Goal: Ask a question

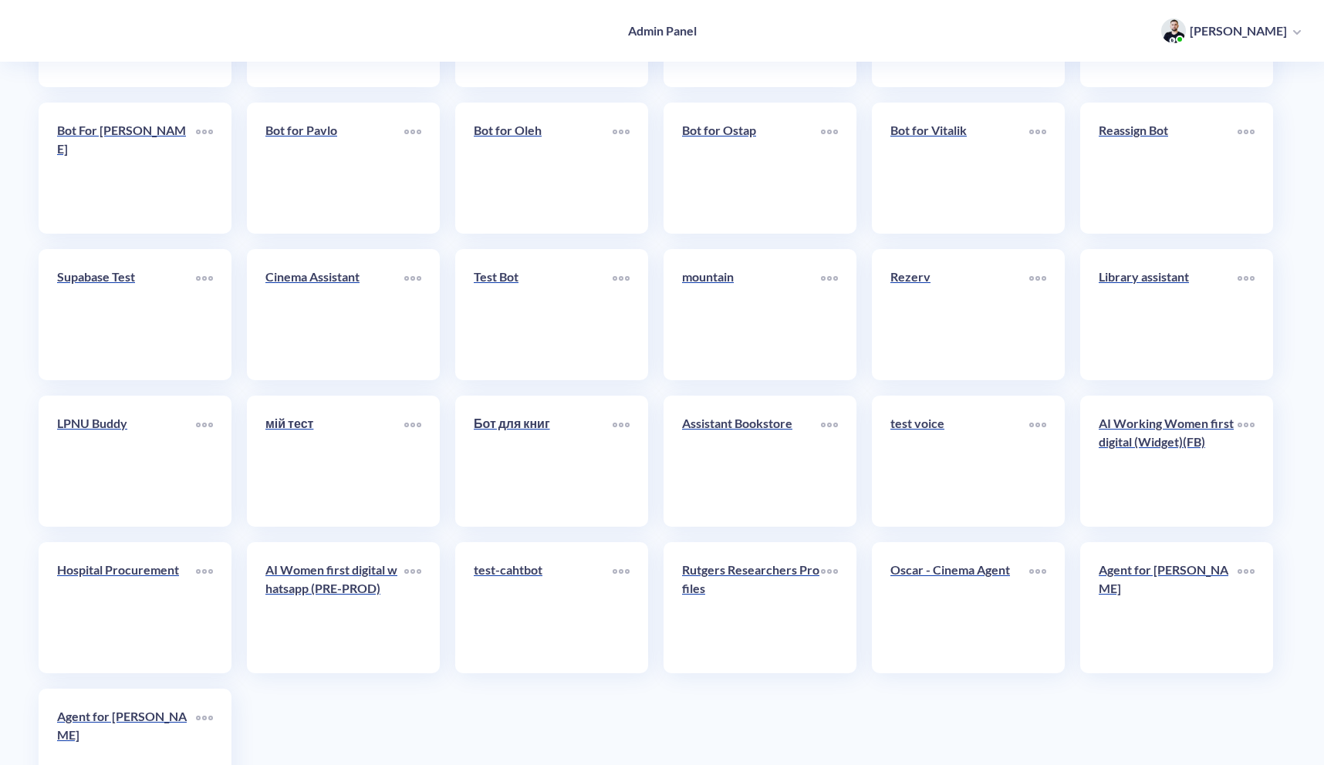
scroll to position [4314, 0]
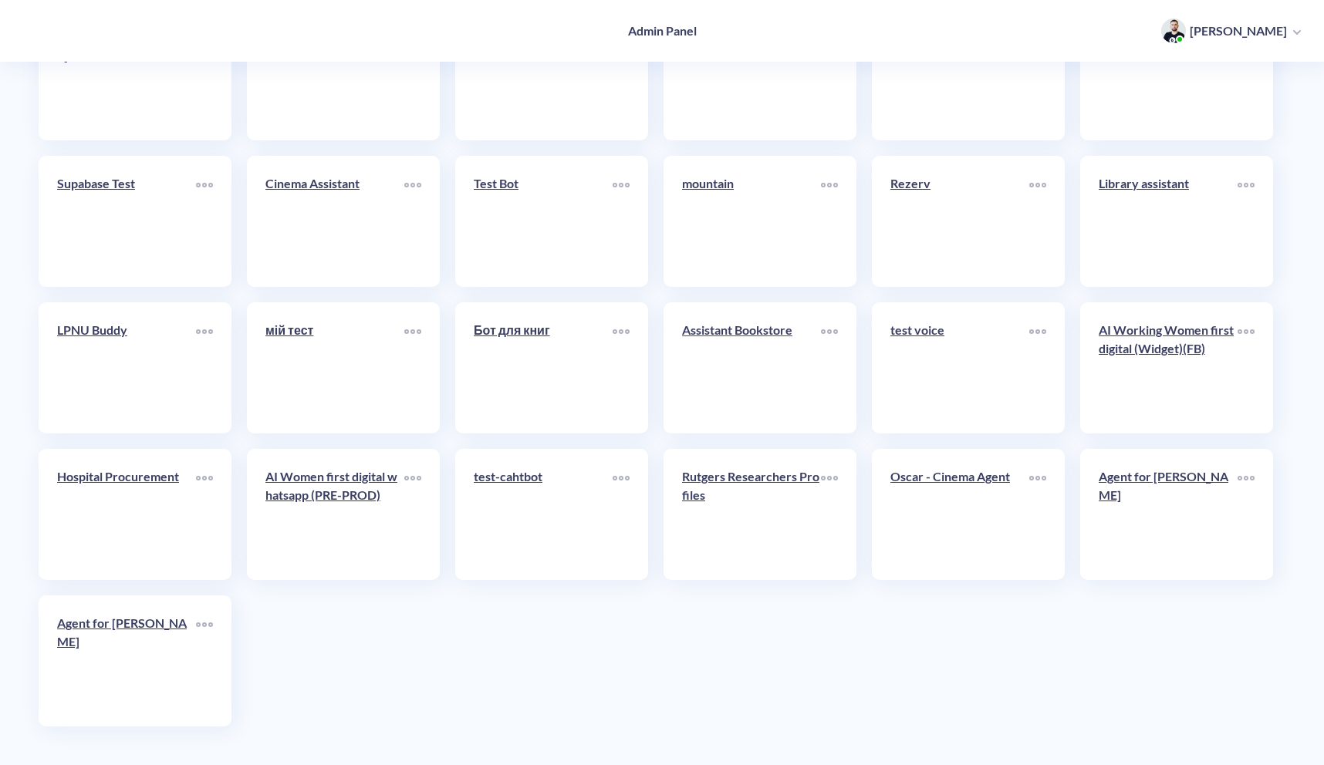
click at [769, 380] on link "Assistant Bookstore" at bounding box center [751, 368] width 139 height 94
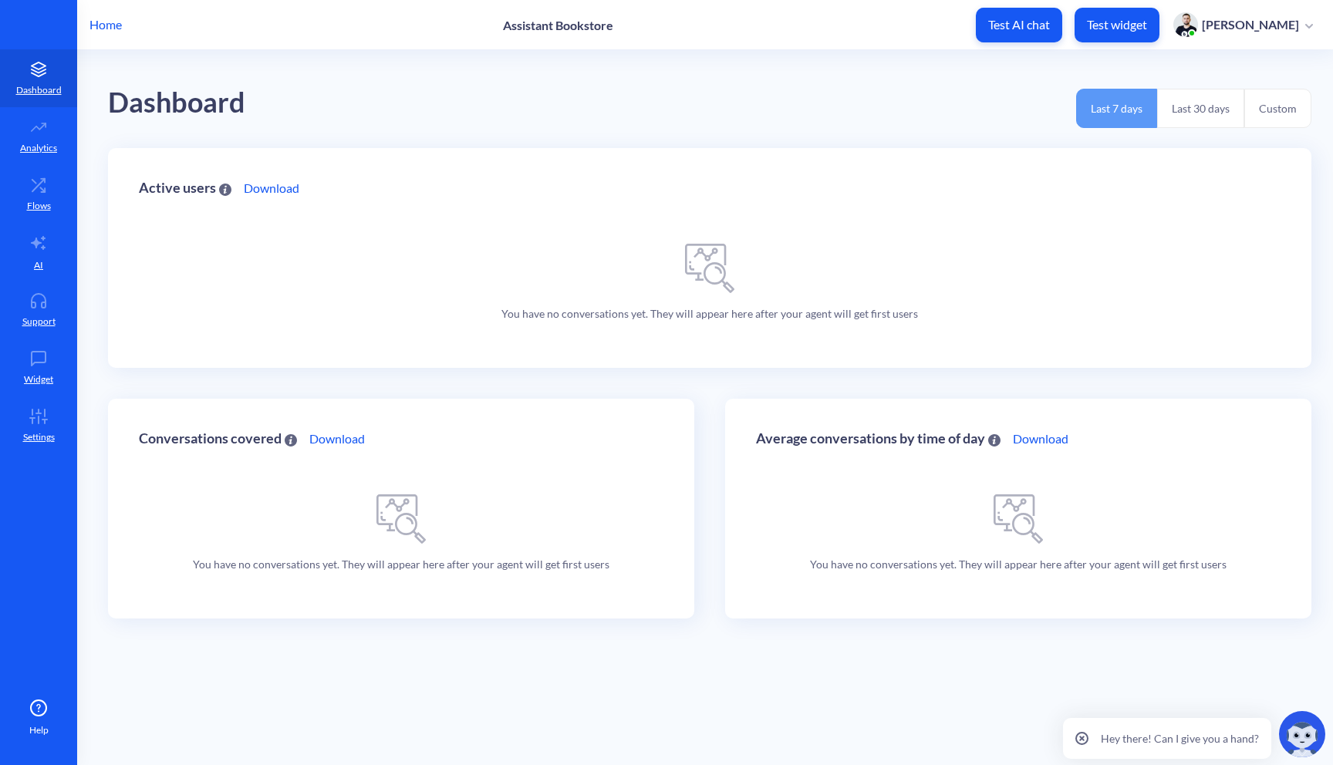
click at [1112, 22] on p "Test widget" at bounding box center [1117, 24] width 60 height 15
click at [1115, 34] on button "Test widget" at bounding box center [1117, 25] width 85 height 35
click at [612, 72] on div "Dashboard Last 7 days Last 30 days Custom" at bounding box center [710, 99] width 1204 height 98
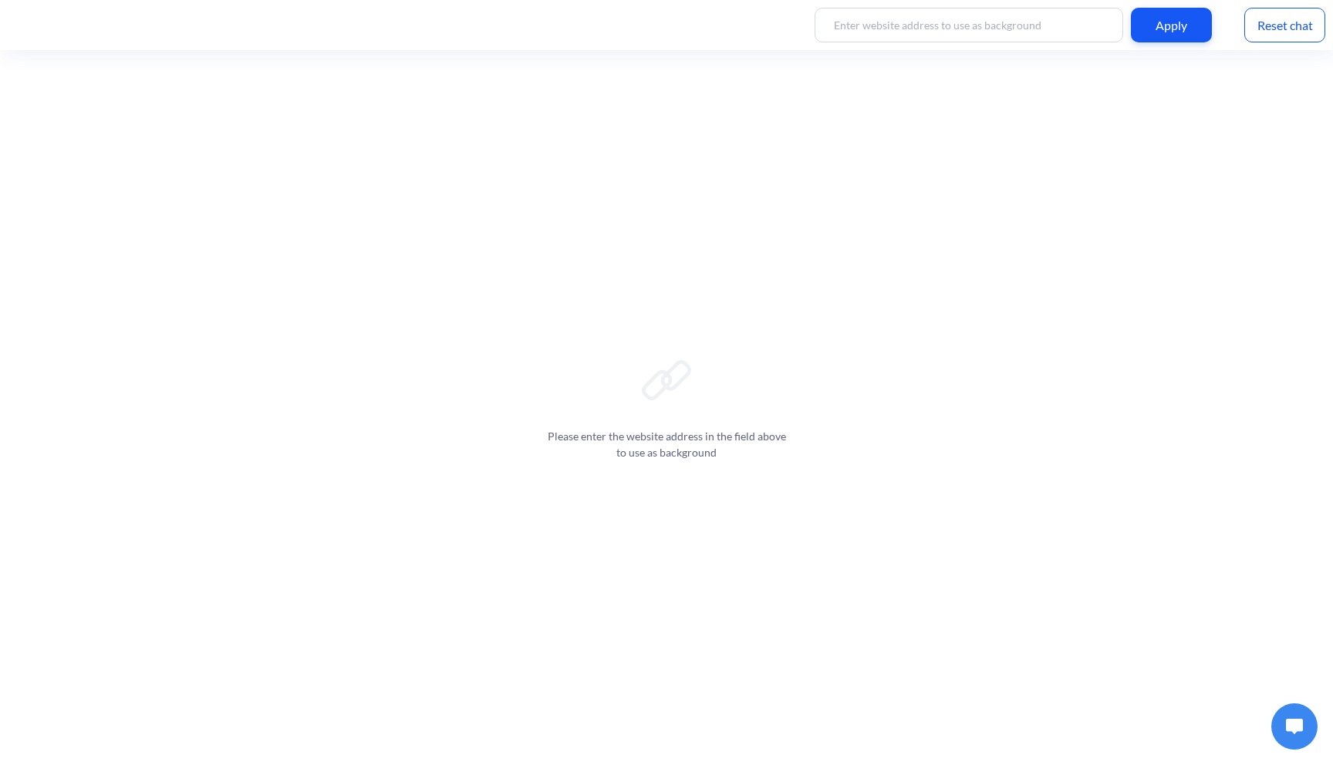
click at [1298, 738] on button at bounding box center [1295, 727] width 46 height 46
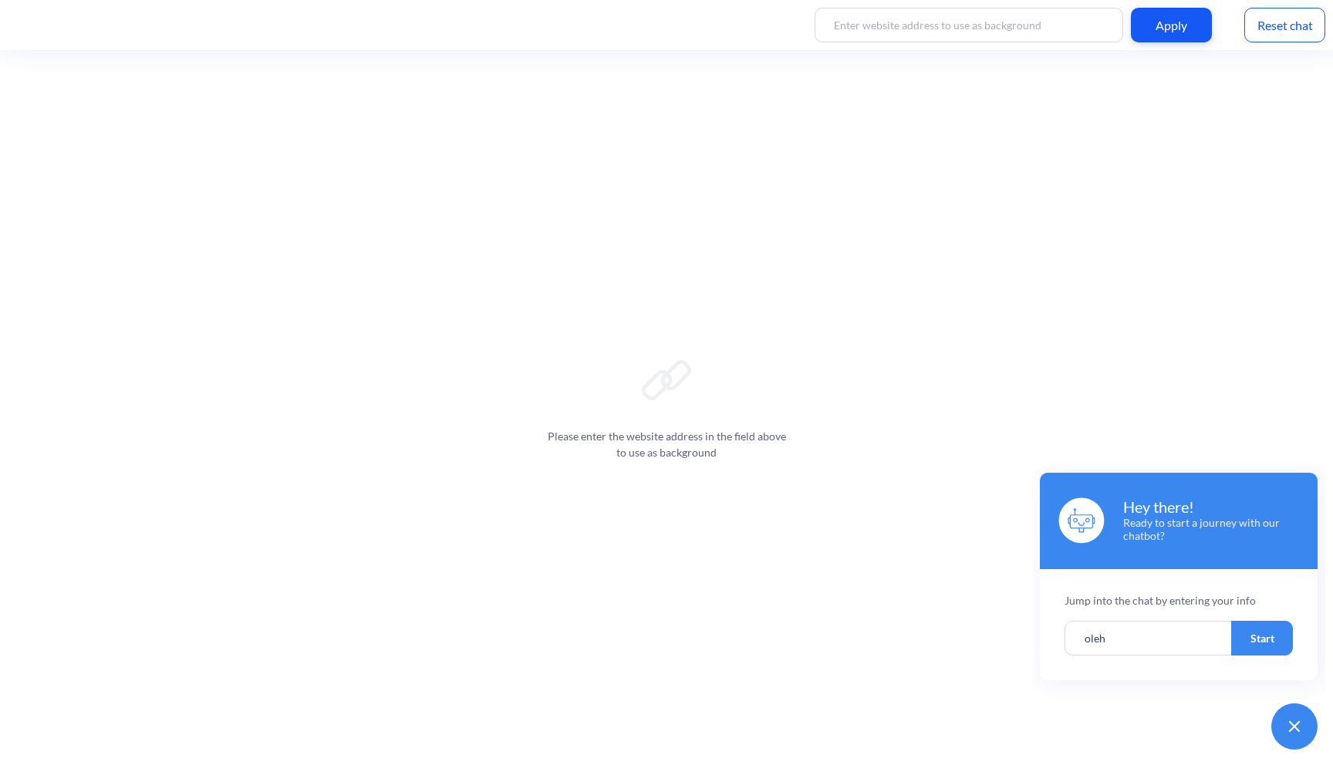
type input "oleh"
click button "Start" at bounding box center [1262, 638] width 62 height 35
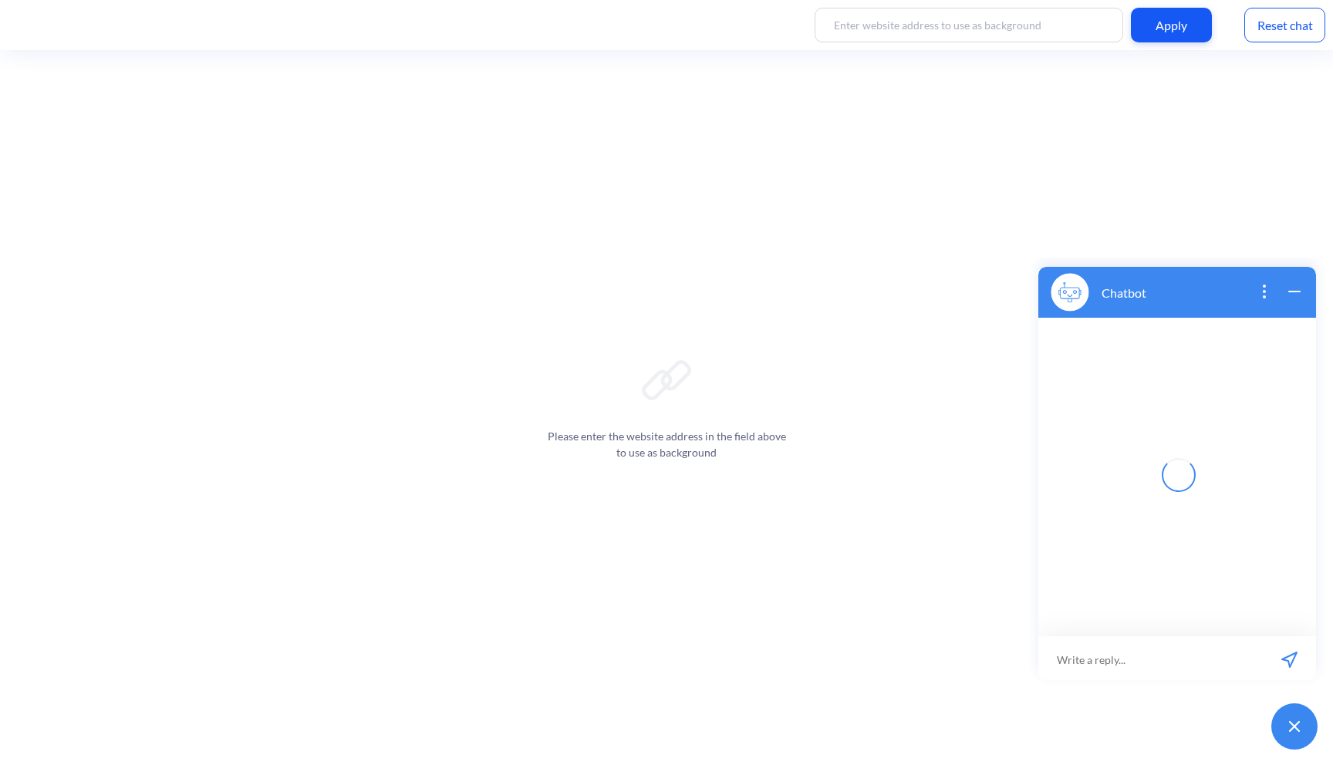
scroll to position [2, 0]
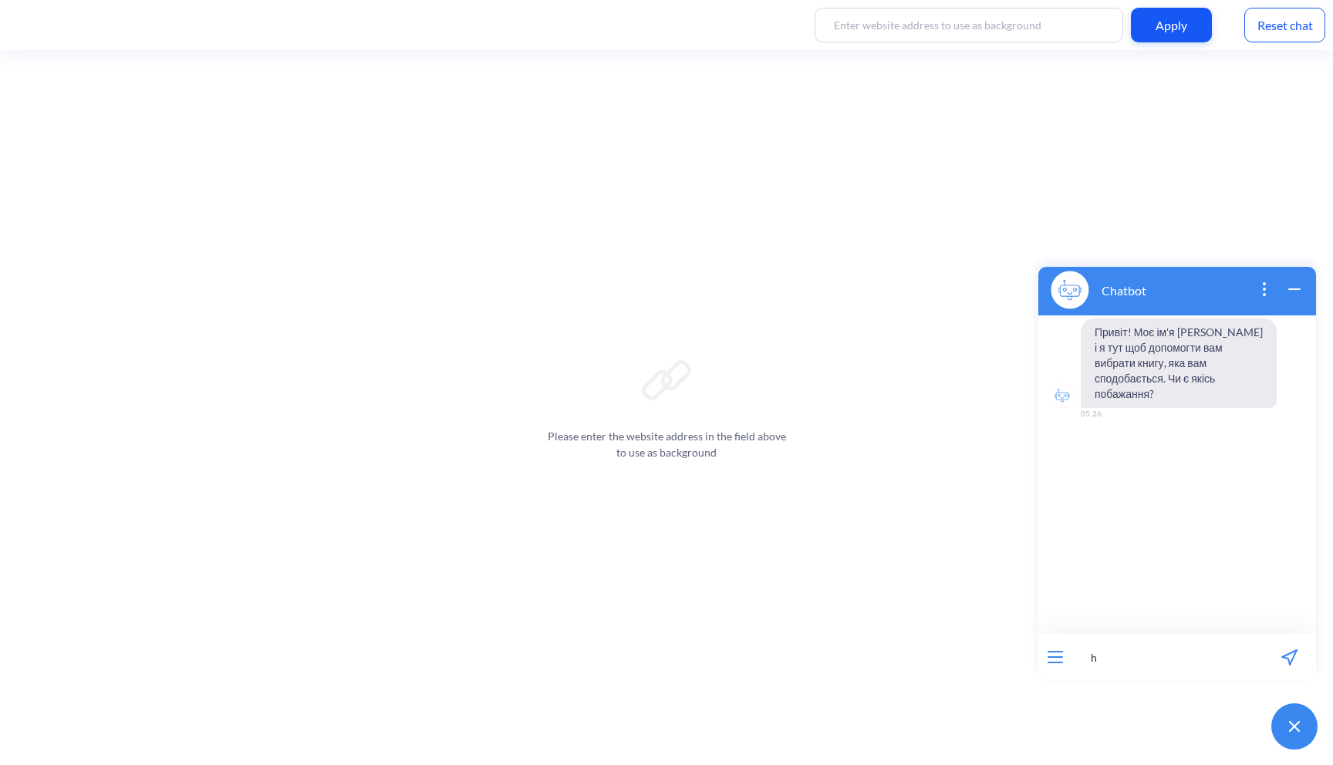
type input "hi"
click button "wrap widget" at bounding box center [1294, 290] width 19 height 21
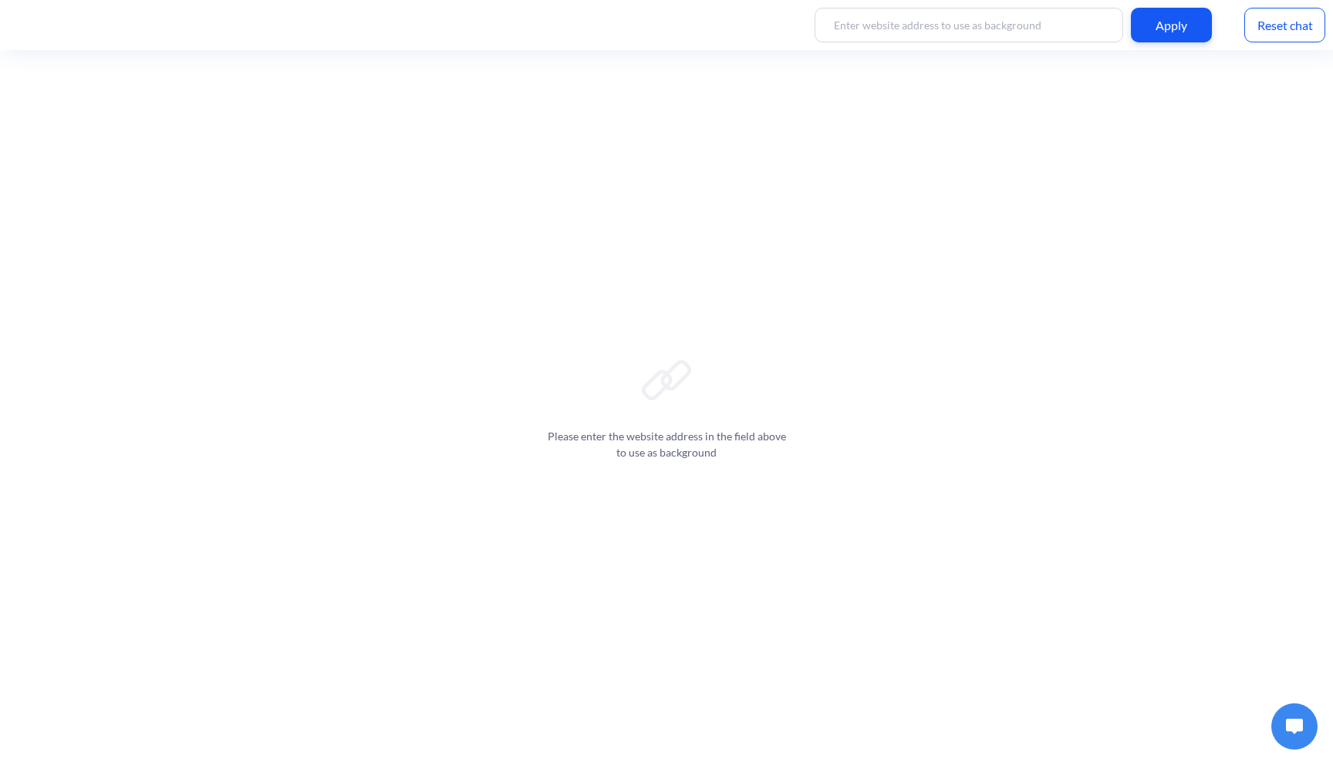
click at [1272, 704] on button at bounding box center [1295, 727] width 46 height 46
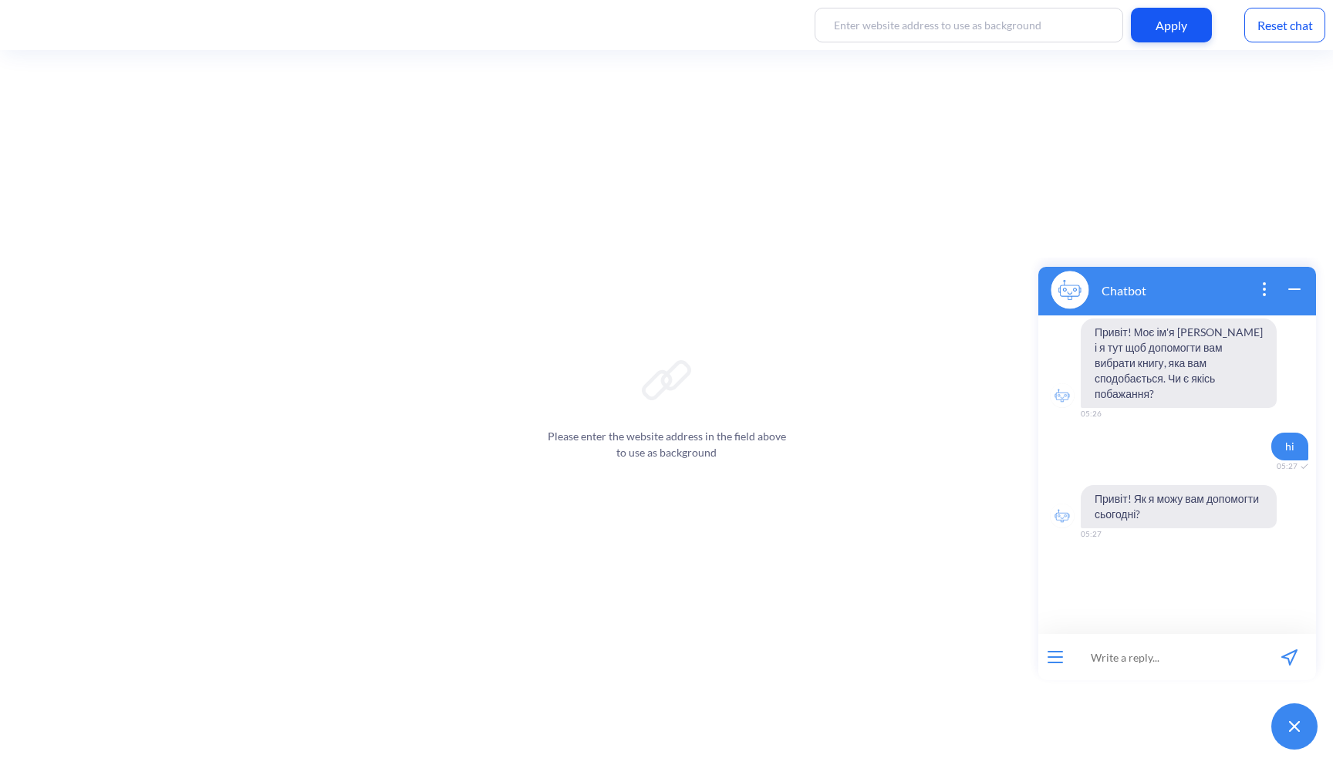
click at [1255, 280] on button "open popup" at bounding box center [1264, 290] width 19 height 21
click at [1048, 651] on button "open menu" at bounding box center [1055, 657] width 15 height 12
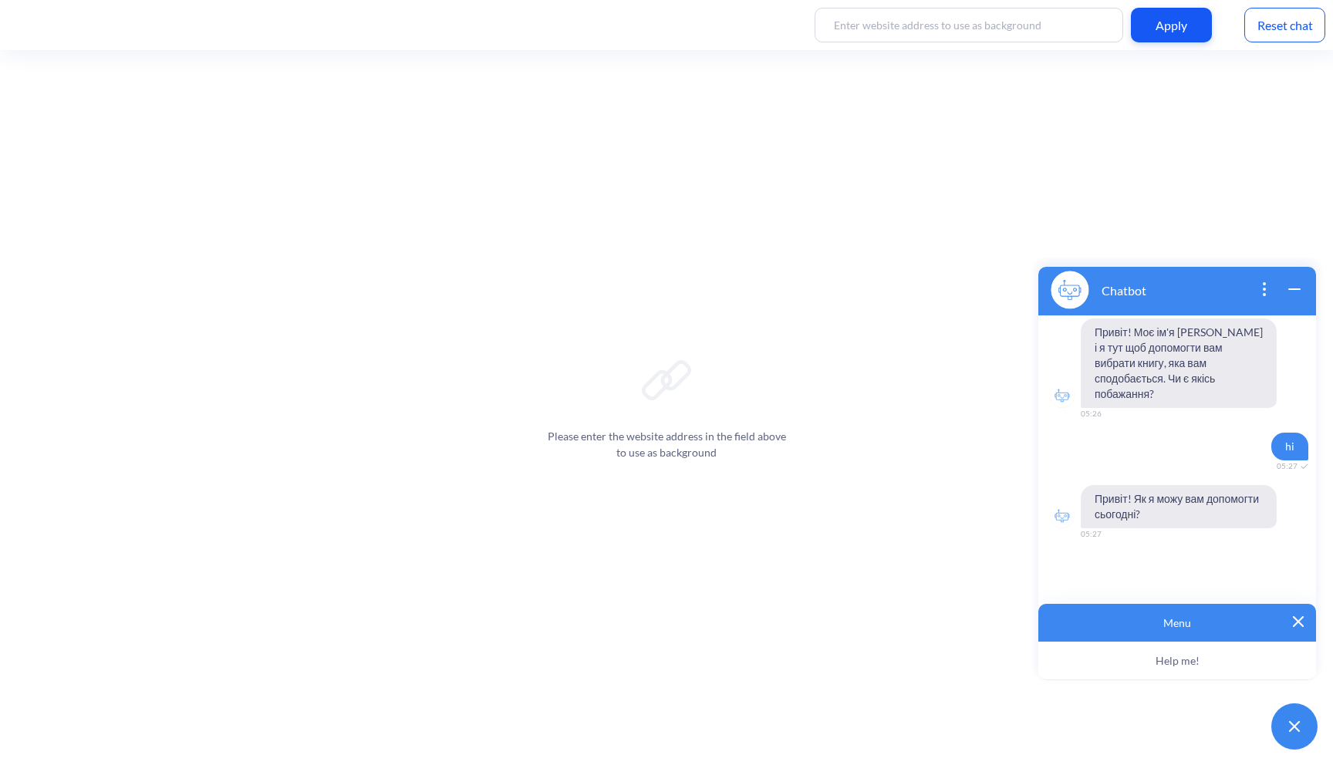
click at [274, 263] on div "Please enter the website address in the field above to use as background" at bounding box center [666, 407] width 1333 height 715
click at [1299, 735] on button at bounding box center [1295, 727] width 46 height 46
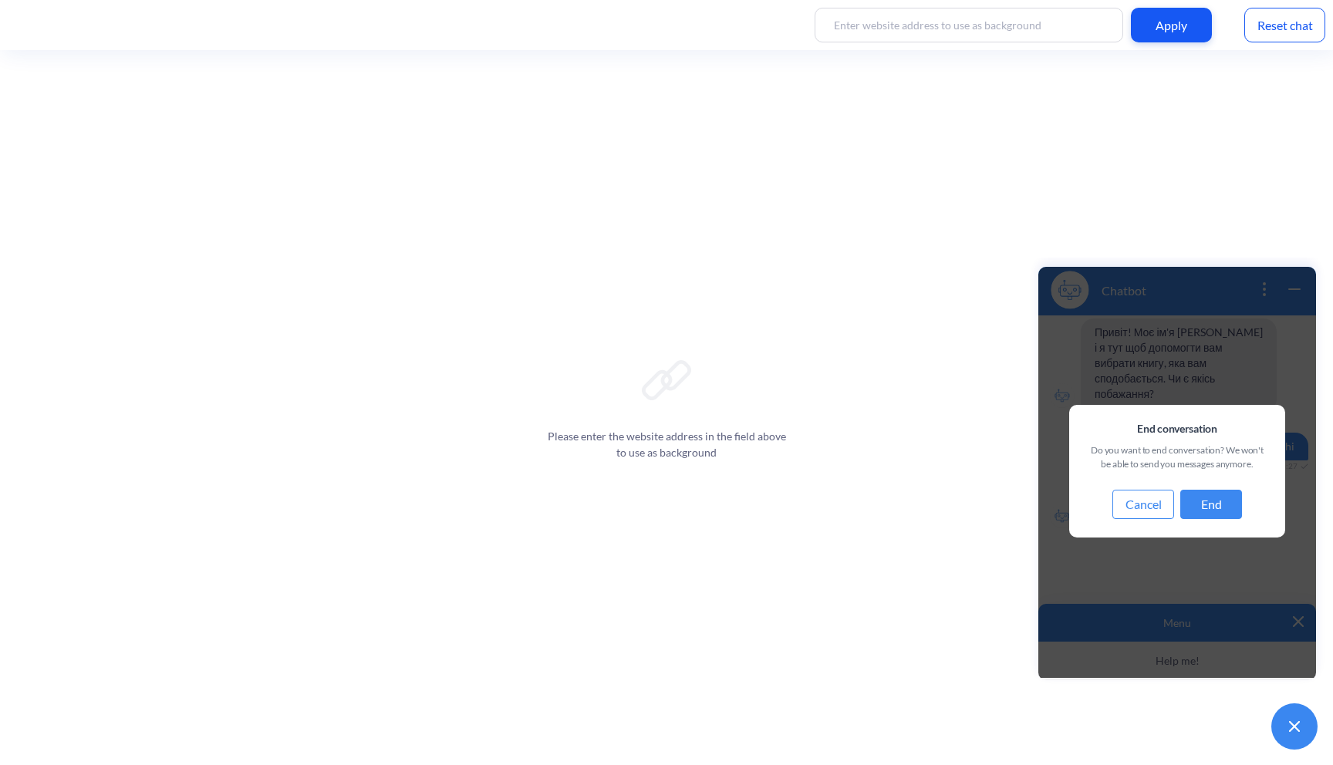
click at [1278, 731] on button at bounding box center [1295, 727] width 46 height 46
click at [1218, 502] on button "End" at bounding box center [1211, 504] width 62 height 29
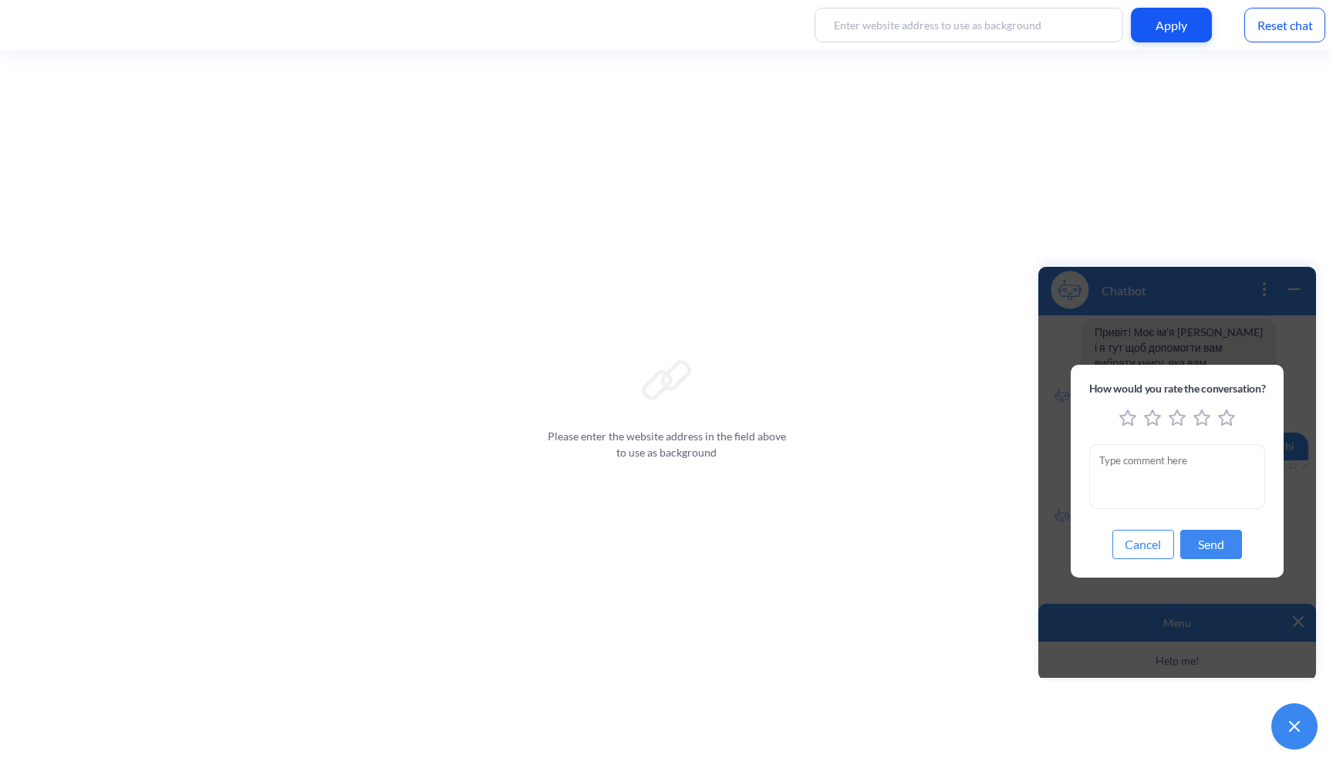
click at [1241, 410] on div "feedback modal window" at bounding box center [1177, 419] width 177 height 19
click at [1226, 414] on icon "5 stars" at bounding box center [1226, 418] width 17 height 17
click at [1209, 537] on button "Send" at bounding box center [1211, 544] width 62 height 29
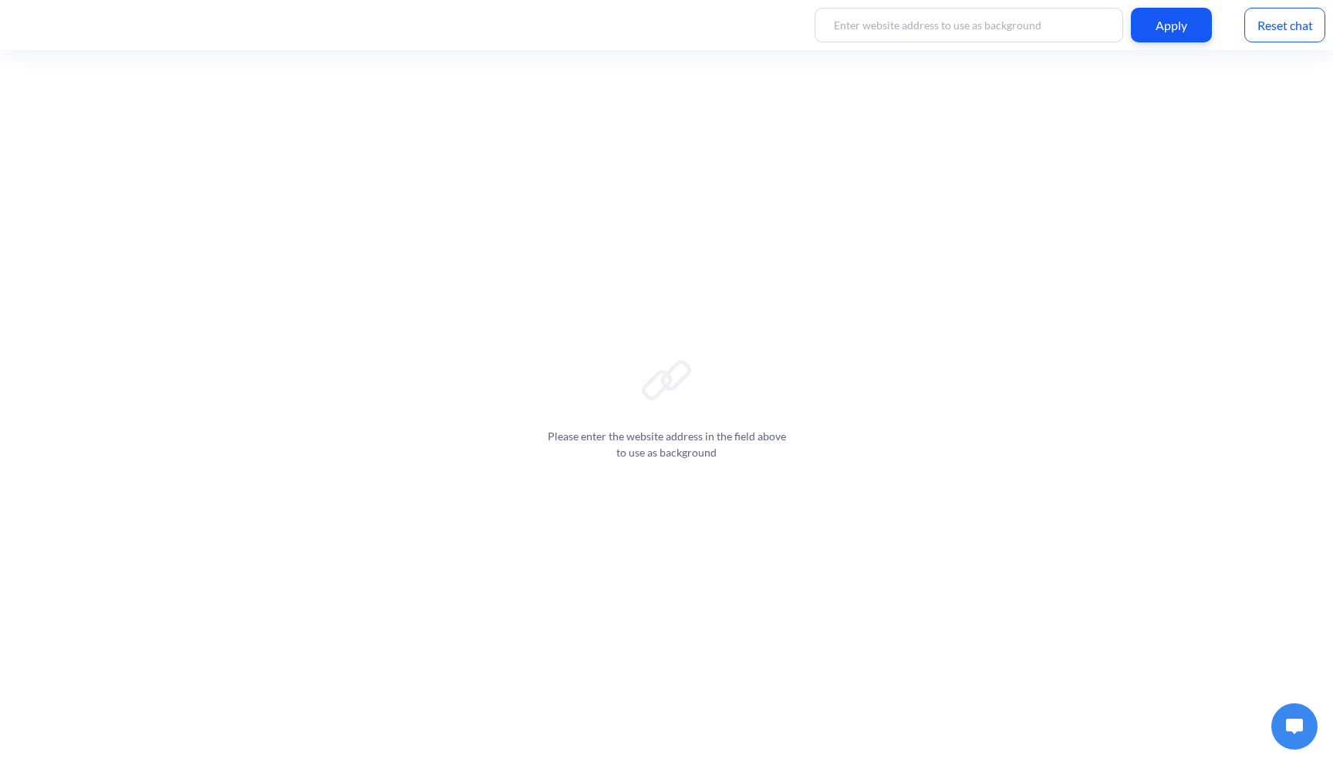
click at [1032, 386] on div "Please enter the website address in the field above to use as background" at bounding box center [666, 407] width 1333 height 715
click at [1292, 731] on img at bounding box center [1294, 726] width 17 height 15
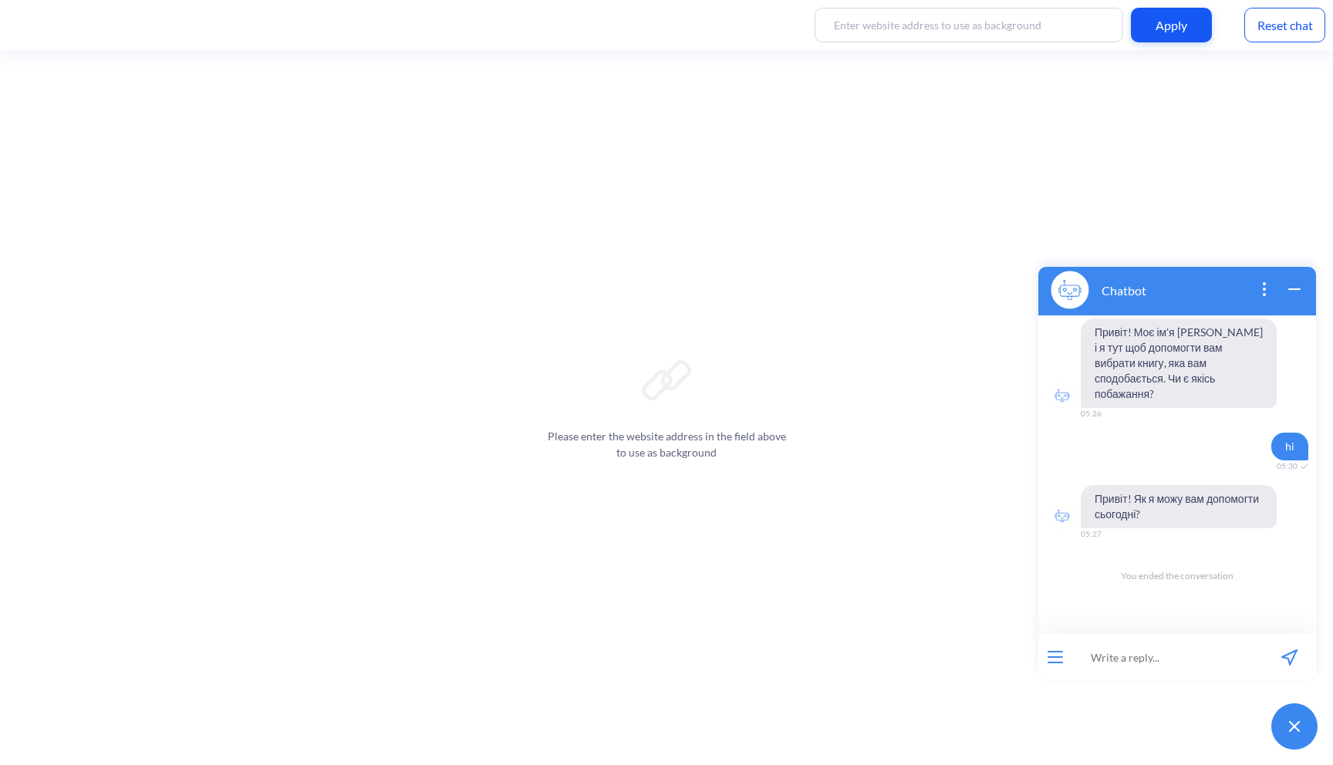
click at [1241, 433] on div "hi 05:30" at bounding box center [1177, 447] width 278 height 28
click at [1138, 492] on span "Привіт! Як я можу вам допомогти сьогодні?" at bounding box center [1179, 506] width 196 height 43
click at [1157, 348] on span "Привіт! Моє ім'я [PERSON_NAME] і я тут щоб допомогти вам вибрати книгу, яка вам…" at bounding box center [1179, 363] width 196 height 89
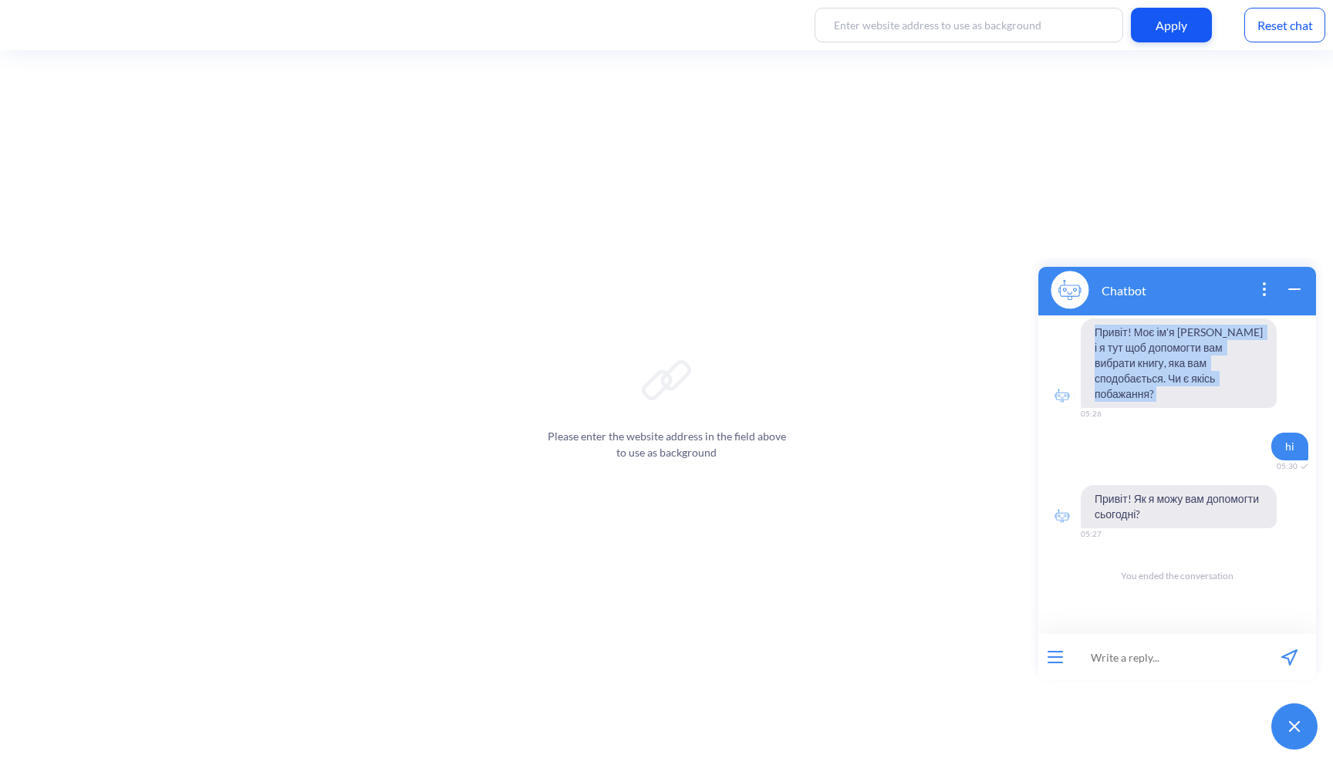
click at [1149, 370] on span "Привіт! Моє ім'я [PERSON_NAME] і я тут щоб допомогти вам вибрати книгу, яка вам…" at bounding box center [1179, 363] width 196 height 89
drag, startPoint x: 1149, startPoint y: 370, endPoint x: 1149, endPoint y: 357, distance: 12.3
click at [1149, 370] on span "Привіт! Моє ім'я [PERSON_NAME] і я тут щоб допомогти вам вибрати книгу, яка вам…" at bounding box center [1179, 363] width 196 height 89
click at [1150, 354] on span "Привіт! Моє ім'я [PERSON_NAME] і я тут щоб допомогти вам вибрати книгу, яка вам…" at bounding box center [1179, 363] width 196 height 89
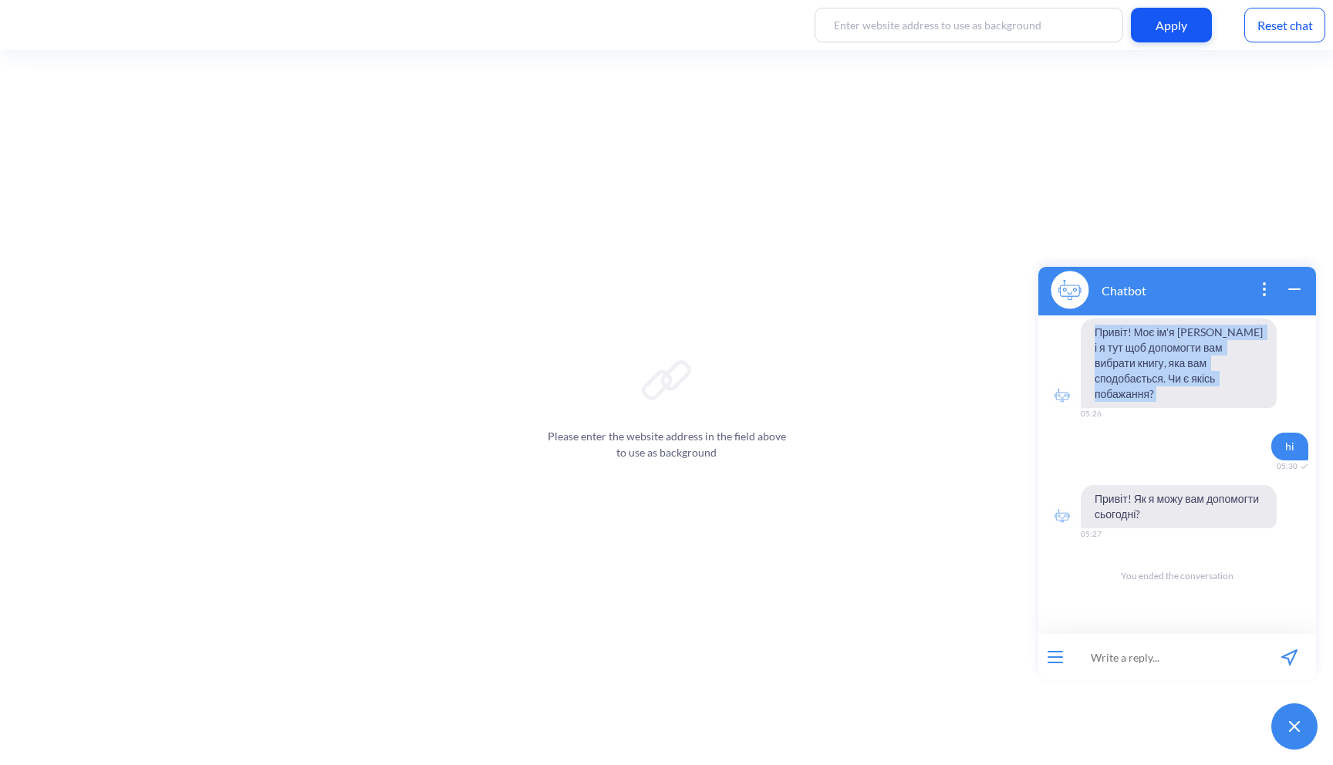
click at [1150, 354] on span "Привіт! Моє ім'я [PERSON_NAME] і я тут щоб допомогти вам вибрати книгу, яка вам…" at bounding box center [1179, 363] width 196 height 89
click at [1147, 374] on span "Привіт! Моє ім'я [PERSON_NAME] і я тут щоб допомогти вам вибрати книгу, яка вам…" at bounding box center [1179, 363] width 196 height 89
click at [903, 30] on input at bounding box center [969, 25] width 309 height 35
click at [668, 455] on p "Please enter the website address in the field above to use as background" at bounding box center [666, 444] width 247 height 32
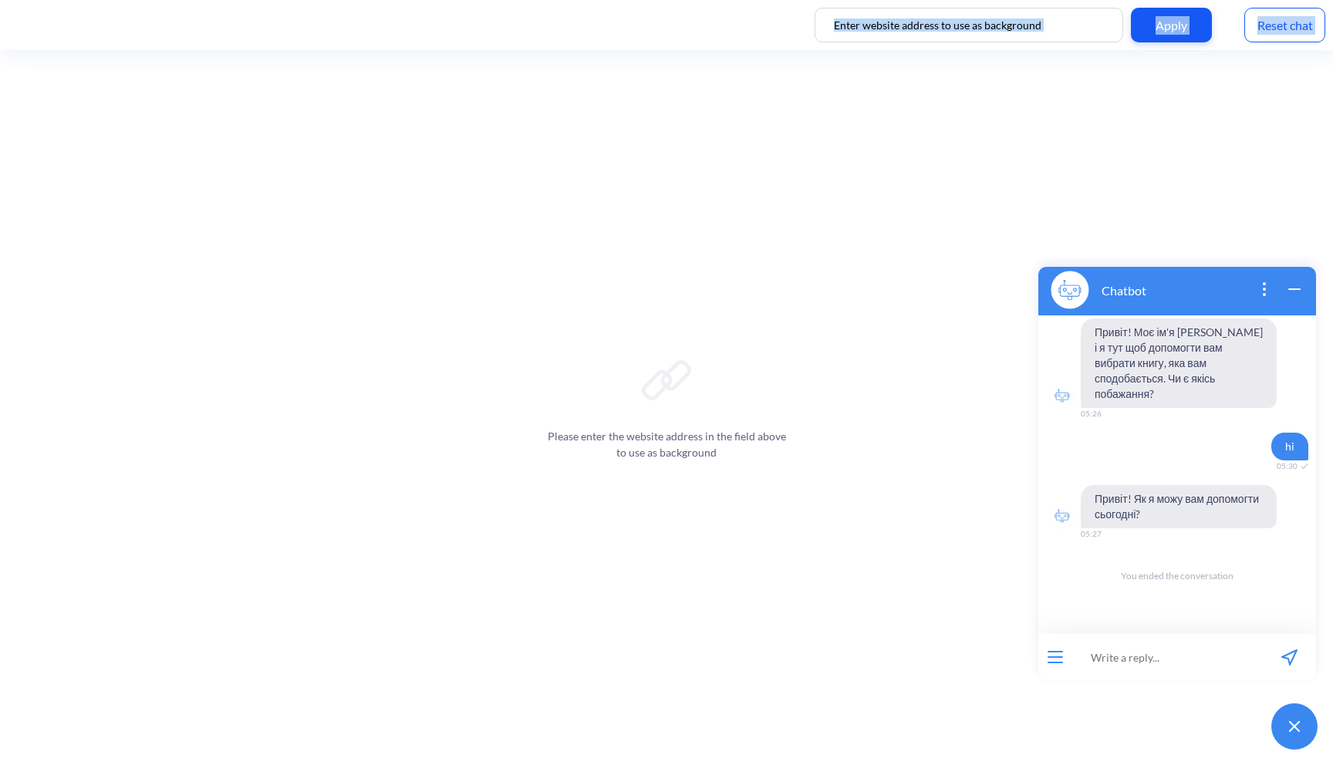
click at [668, 455] on p "Please enter the website address in the field above to use as background" at bounding box center [666, 444] width 247 height 32
click at [690, 433] on p "Please enter the website address in the field above to use as background" at bounding box center [666, 444] width 247 height 32
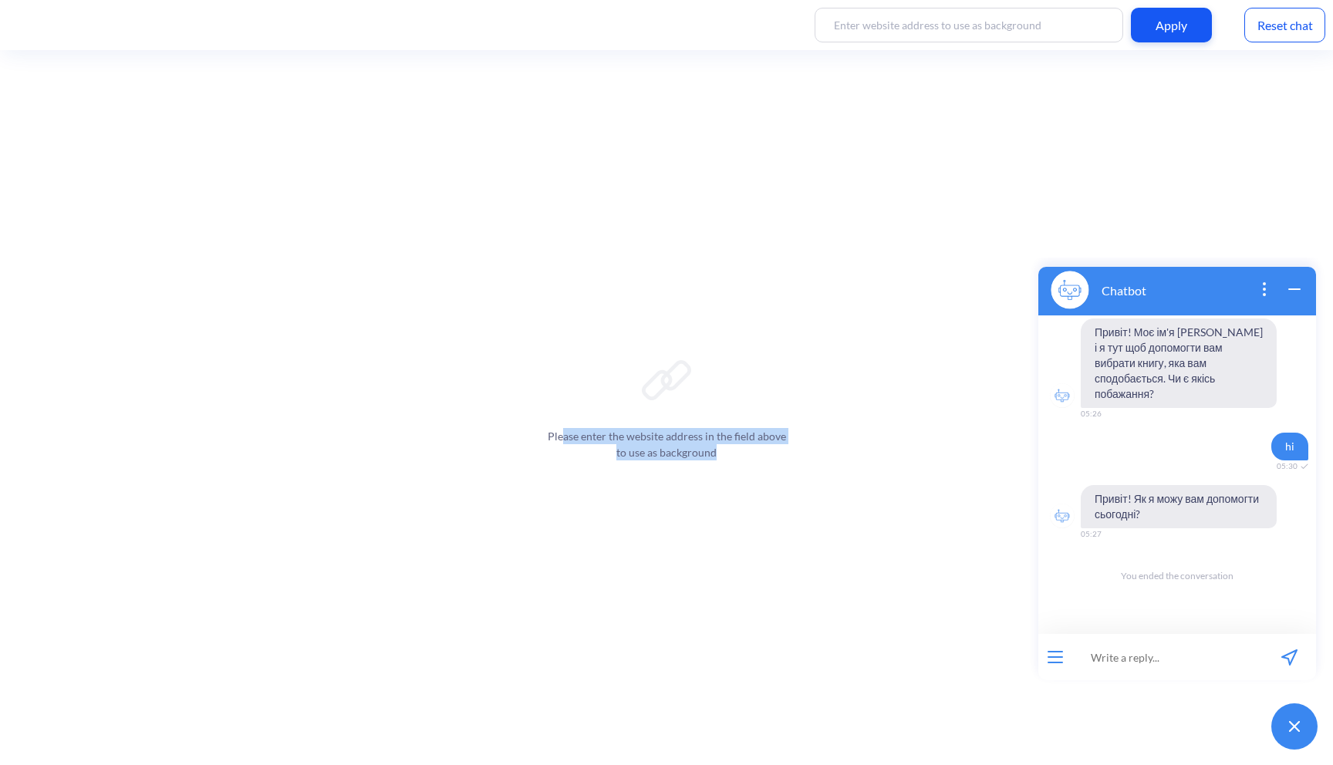
drag, startPoint x: 728, startPoint y: 458, endPoint x: 559, endPoint y: 429, distance: 172.1
click at [559, 429] on p "Please enter the website address in the field above to use as background" at bounding box center [666, 444] width 247 height 32
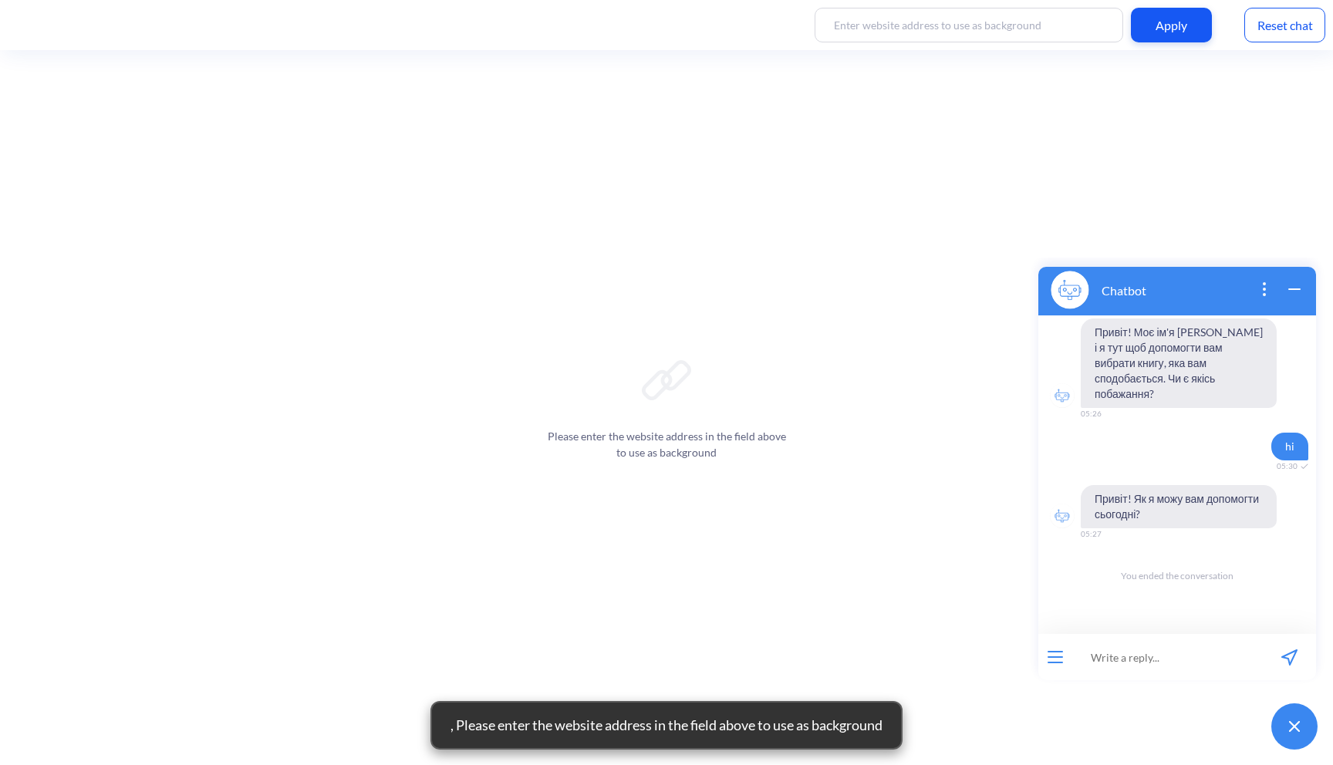
click at [545, 439] on p "Please enter the website address in the field above to use as background" at bounding box center [666, 444] width 247 height 32
drag, startPoint x: 549, startPoint y: 434, endPoint x: 731, endPoint y: 454, distance: 182.5
click at [731, 455] on p "Please enter the website address in the field above to use as background" at bounding box center [666, 444] width 247 height 32
click at [812, 509] on div "Please enter the website address in the field above to use as background" at bounding box center [666, 407] width 1333 height 715
drag, startPoint x: 631, startPoint y: 354, endPoint x: 713, endPoint y: 396, distance: 91.8
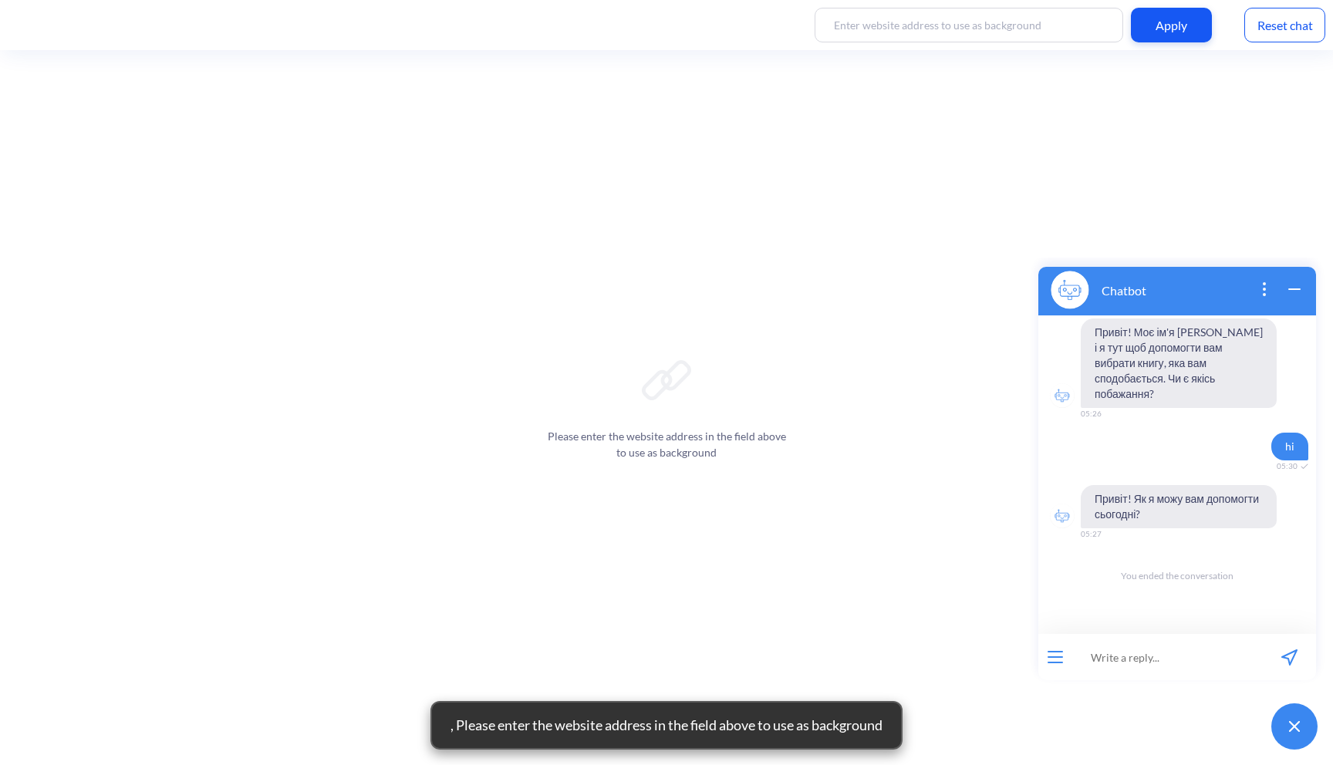
click at [714, 396] on div "Please enter the website address in the field above to use as background" at bounding box center [666, 407] width 1333 height 715
click at [690, 383] on icon at bounding box center [666, 380] width 49 height 49
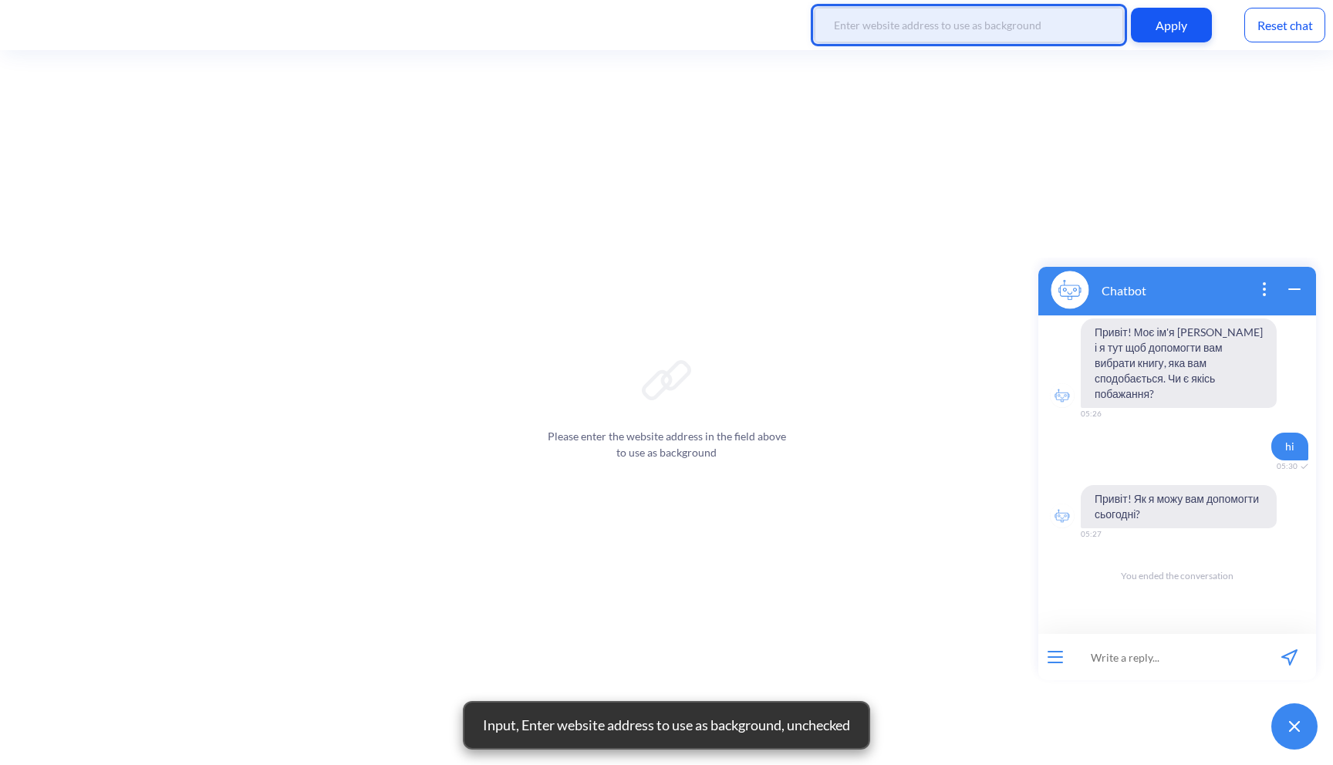
click at [978, 17] on input at bounding box center [969, 25] width 309 height 35
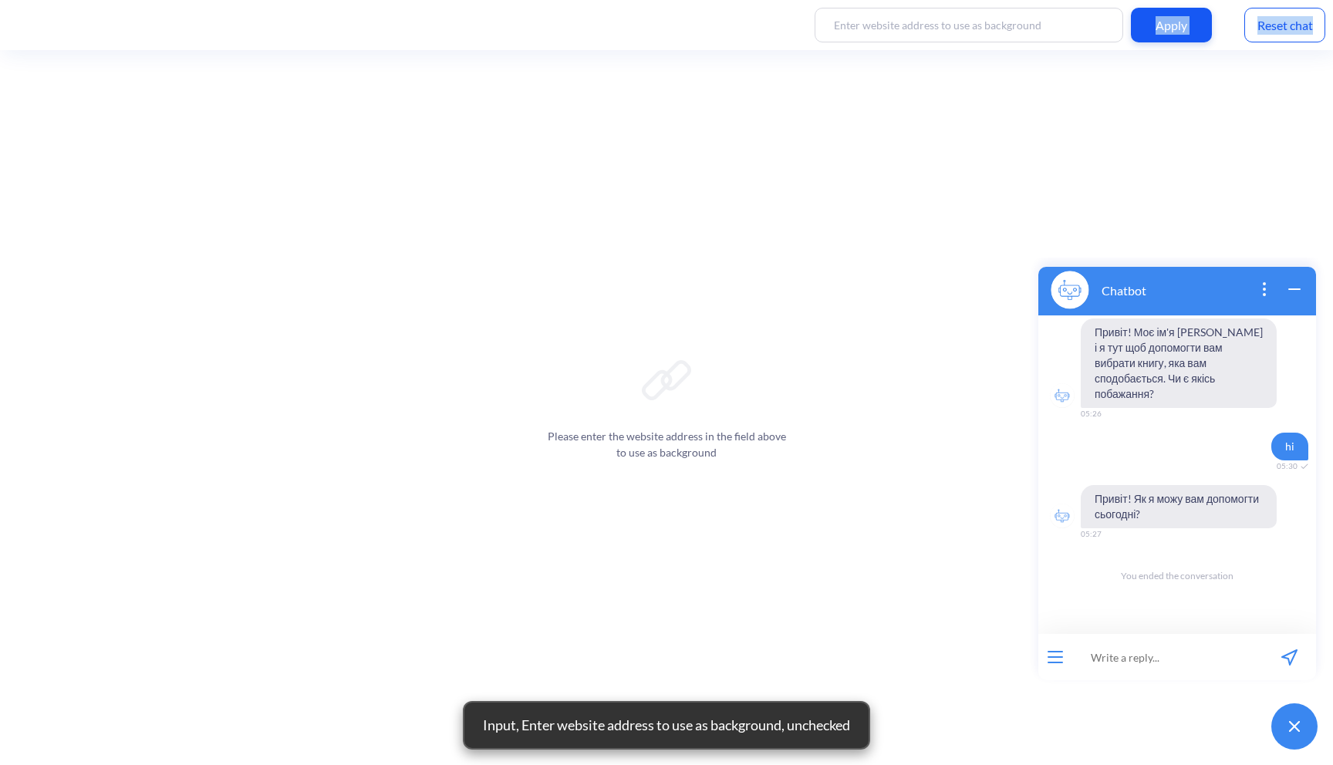
drag, startPoint x: 1231, startPoint y: 42, endPoint x: 1157, endPoint y: 25, distance: 75.2
click at [1157, 25] on div "Apply Reset chat" at bounding box center [666, 25] width 1333 height 50
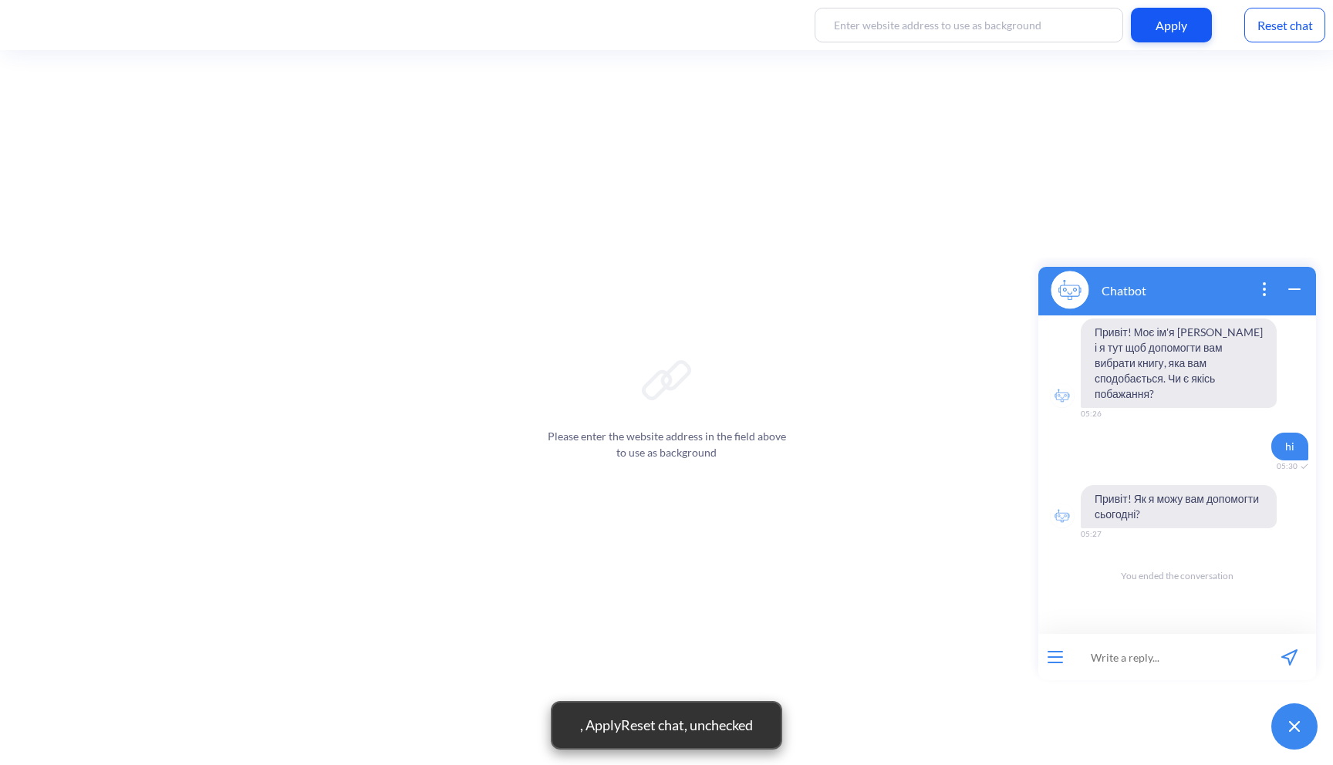
click at [1239, 63] on div "Please enter the website address in the field above to use as background" at bounding box center [666, 407] width 1333 height 715
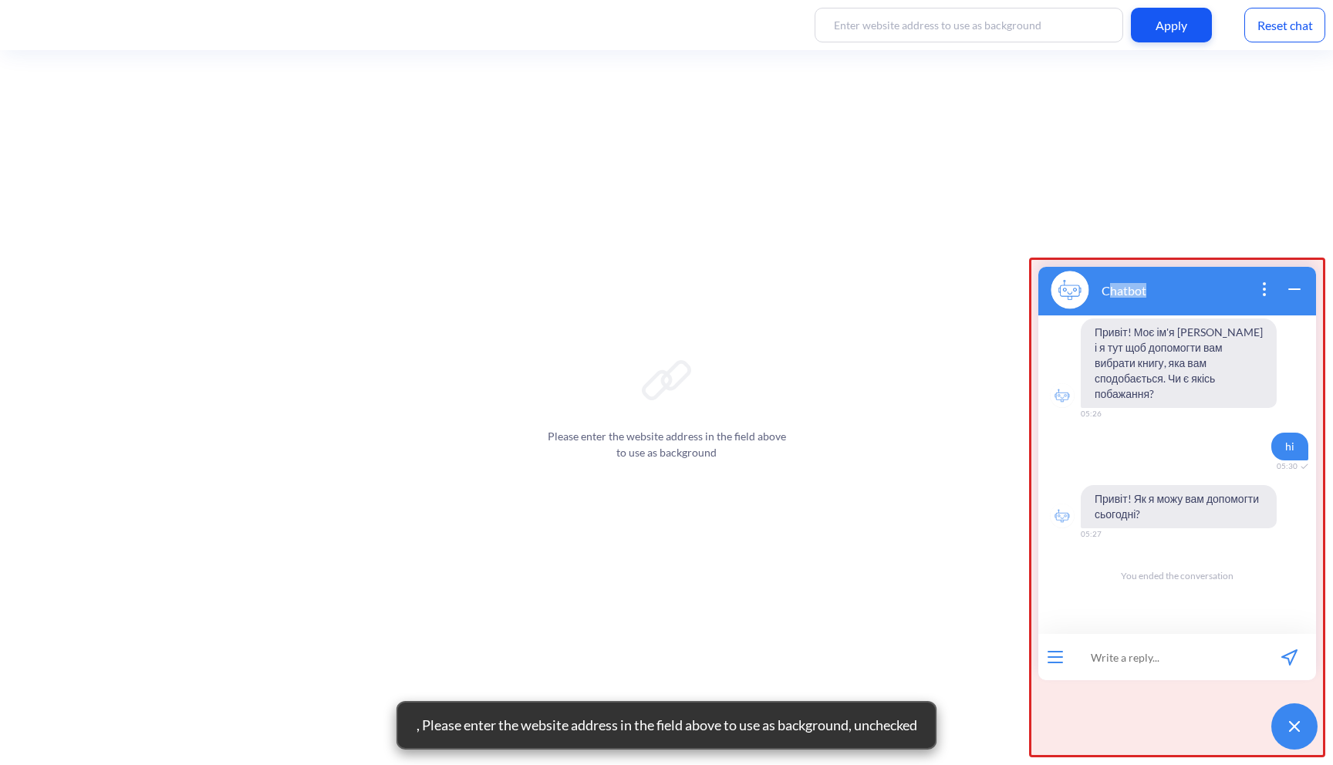
drag, startPoint x: 1147, startPoint y: 287, endPoint x: 1106, endPoint y: 287, distance: 40.1
click at [1106, 287] on div "Chatbot" at bounding box center [1177, 290] width 278 height 51
drag, startPoint x: 1103, startPoint y: 289, endPoint x: 1147, endPoint y: 291, distance: 44.0
click at [1147, 291] on div "Chatbot" at bounding box center [1177, 290] width 278 height 51
click at [1138, 321] on span "Привіт! Моє ім'я [PERSON_NAME] і я тут щоб допомогти вам вибрати книгу, яка вам…" at bounding box center [1179, 363] width 196 height 89
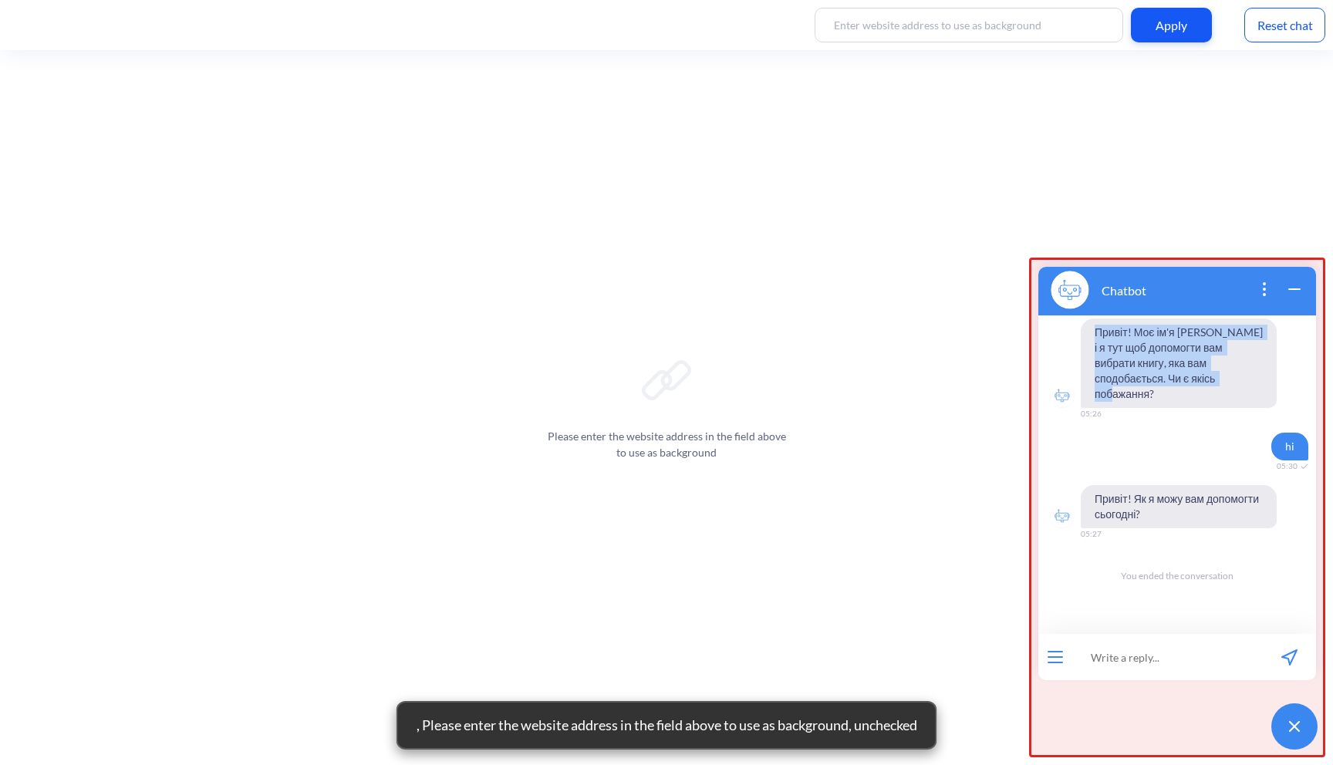
drag, startPoint x: 1096, startPoint y: 327, endPoint x: 1207, endPoint y: 386, distance: 126.3
click at [1207, 386] on span "Привіт! Моє ім'я [PERSON_NAME] і я тут щоб допомогти вам вибрати книгу, яка вам…" at bounding box center [1179, 363] width 196 height 89
drag, startPoint x: 1286, startPoint y: 431, endPoint x: 1297, endPoint y: 431, distance: 10.8
click at [1297, 433] on span "hi" at bounding box center [1290, 447] width 37 height 28
click at [1182, 485] on span "Привіт! Як я можу вам допомогти сьогодні?" at bounding box center [1179, 506] width 196 height 43
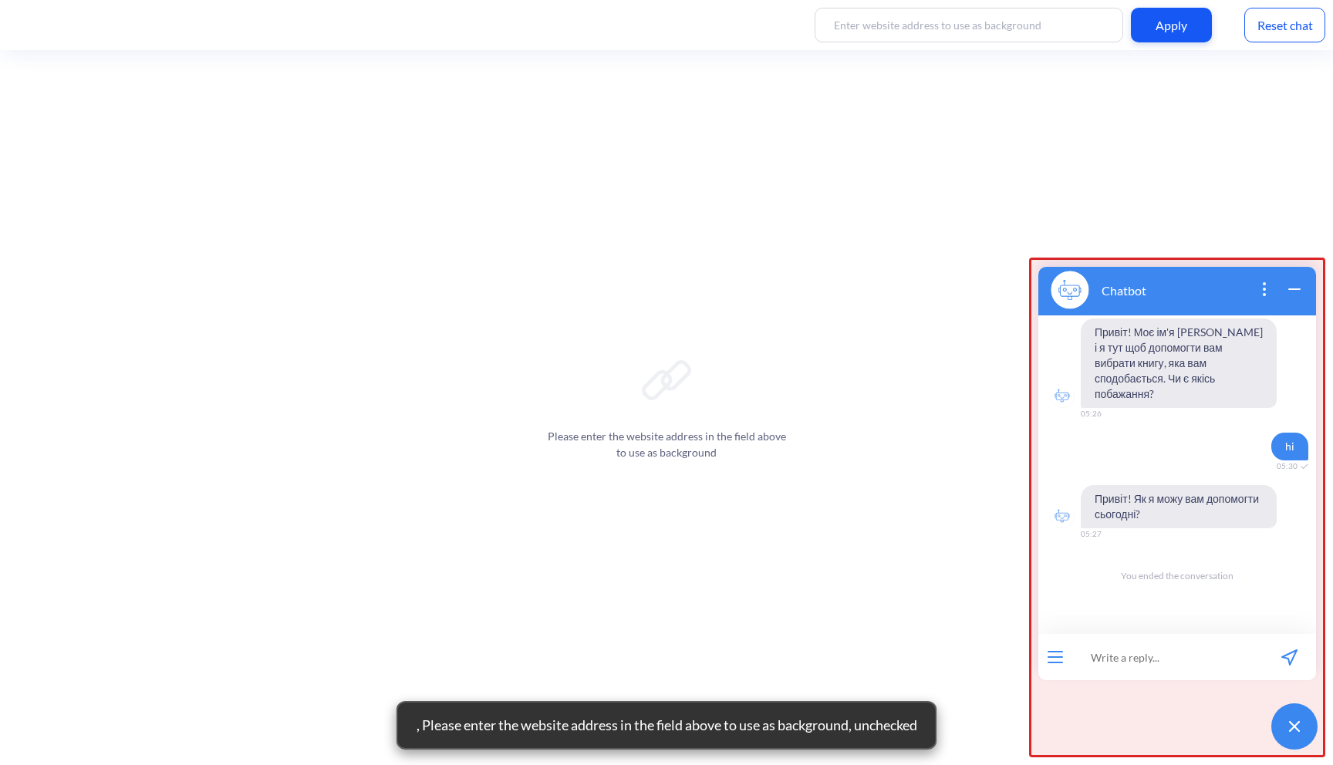
click at [1137, 495] on span "Привіт! Як я можу вам допомогти сьогодні?" at bounding box center [1179, 506] width 196 height 43
drag, startPoint x: 1149, startPoint y: 498, endPoint x: 1069, endPoint y: 468, distance: 85.0
click at [1069, 468] on div "Привіт! Моє ім'я [PERSON_NAME] і я тут щоб допомогти вам вибрати книгу, яка вам…" at bounding box center [1177, 475] width 278 height 319
click at [1109, 495] on span "Привіт! Як я можу вам допомогти сьогодні?" at bounding box center [1179, 506] width 196 height 43
click at [1094, 665] on input at bounding box center [1167, 657] width 191 height 46
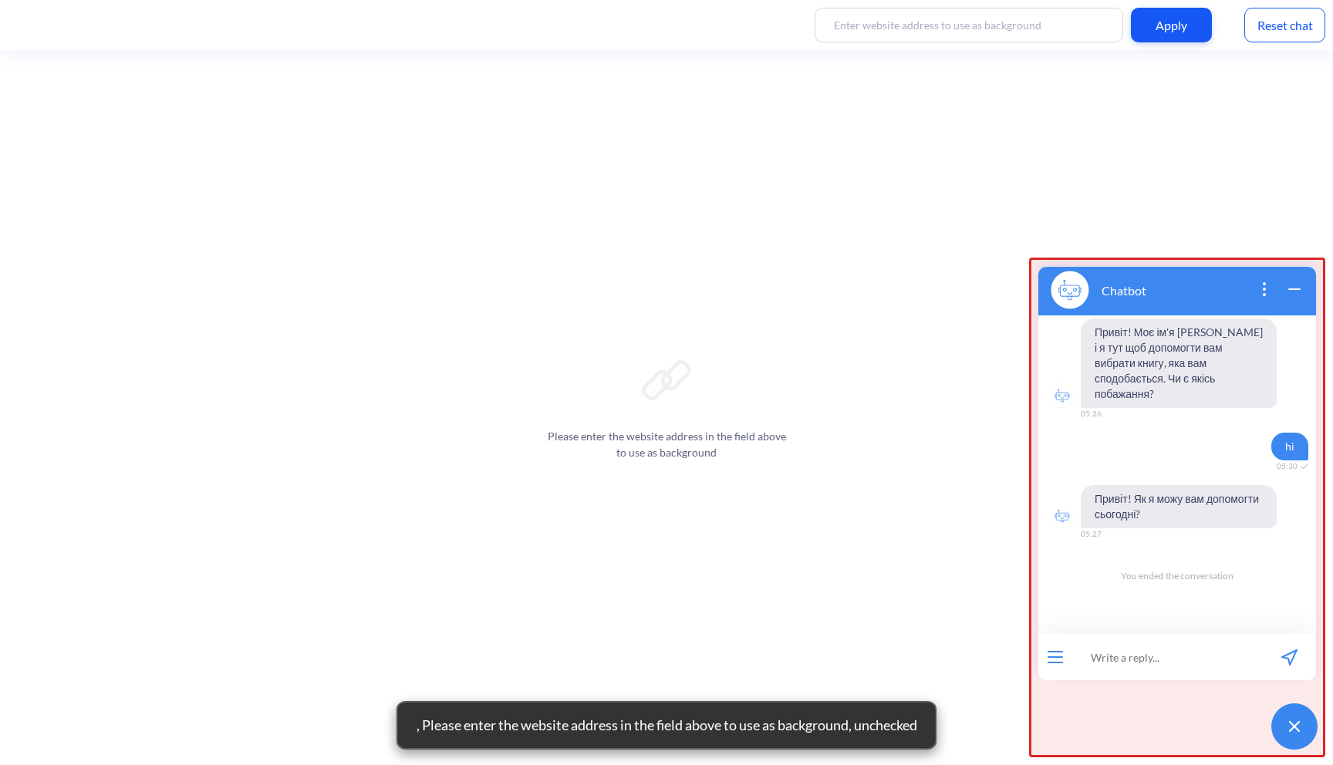
click at [1110, 655] on input at bounding box center [1167, 657] width 191 height 46
click at [1114, 292] on p "Chatbot" at bounding box center [1124, 290] width 45 height 15
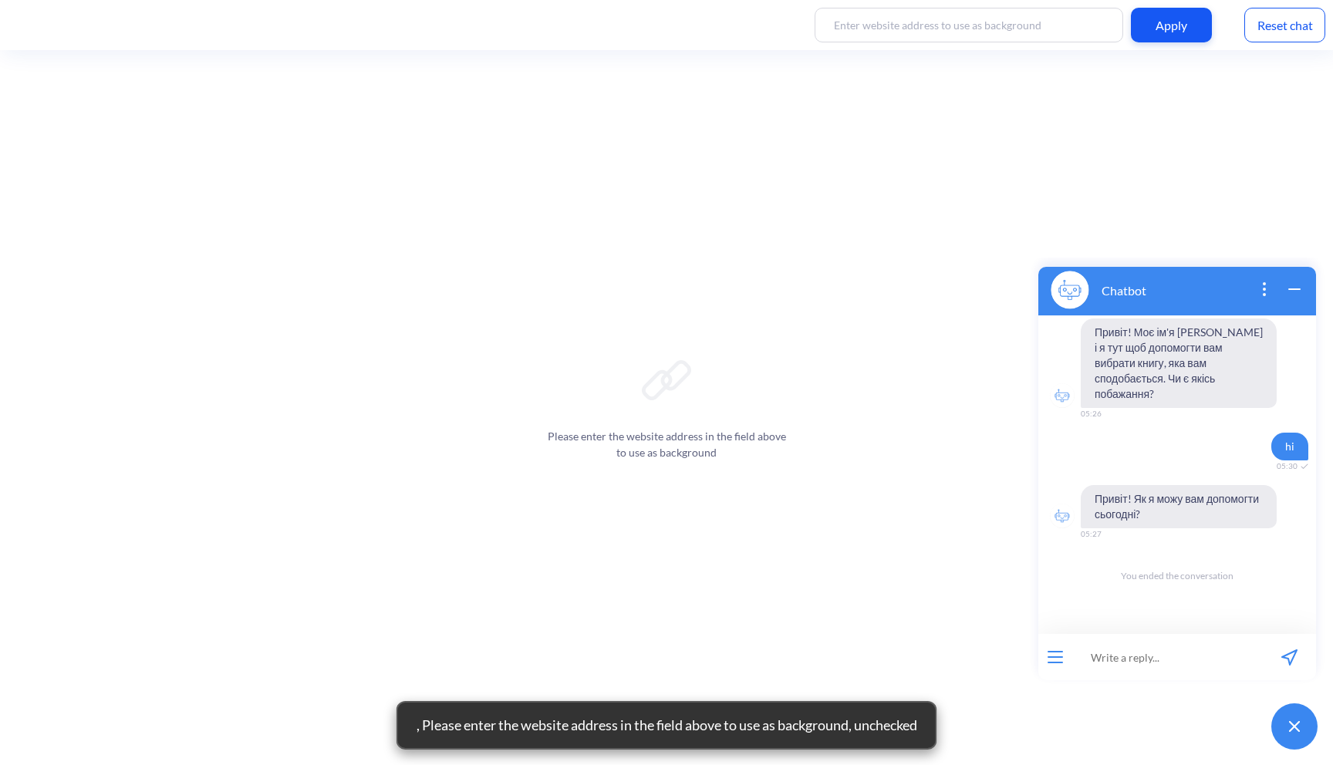
click at [883, 318] on div "Please enter the website address in the field above to use as background" at bounding box center [666, 407] width 1333 height 715
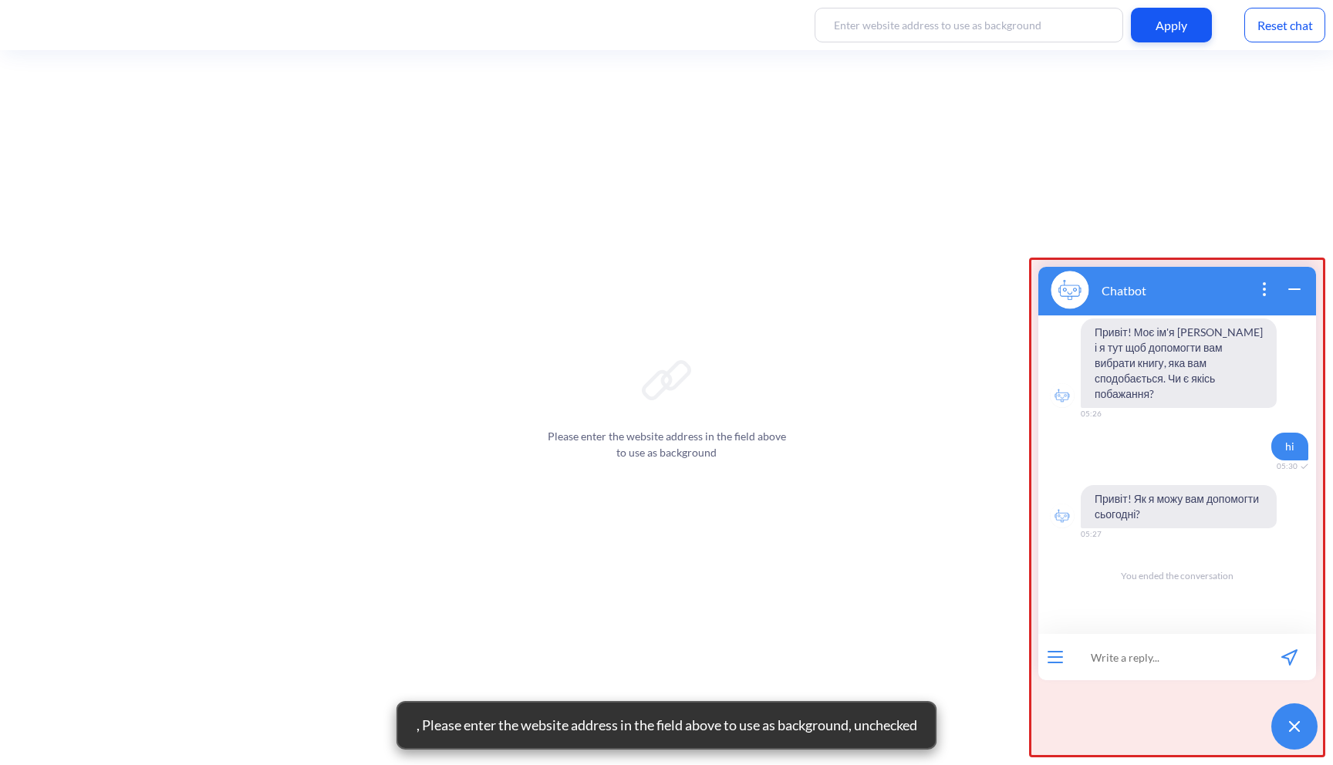
click at [1195, 394] on div "Привіт! Моє ім'я [PERSON_NAME] і я тут щоб допомогти вам вибрати книгу, яка вам…" at bounding box center [1177, 475] width 278 height 319
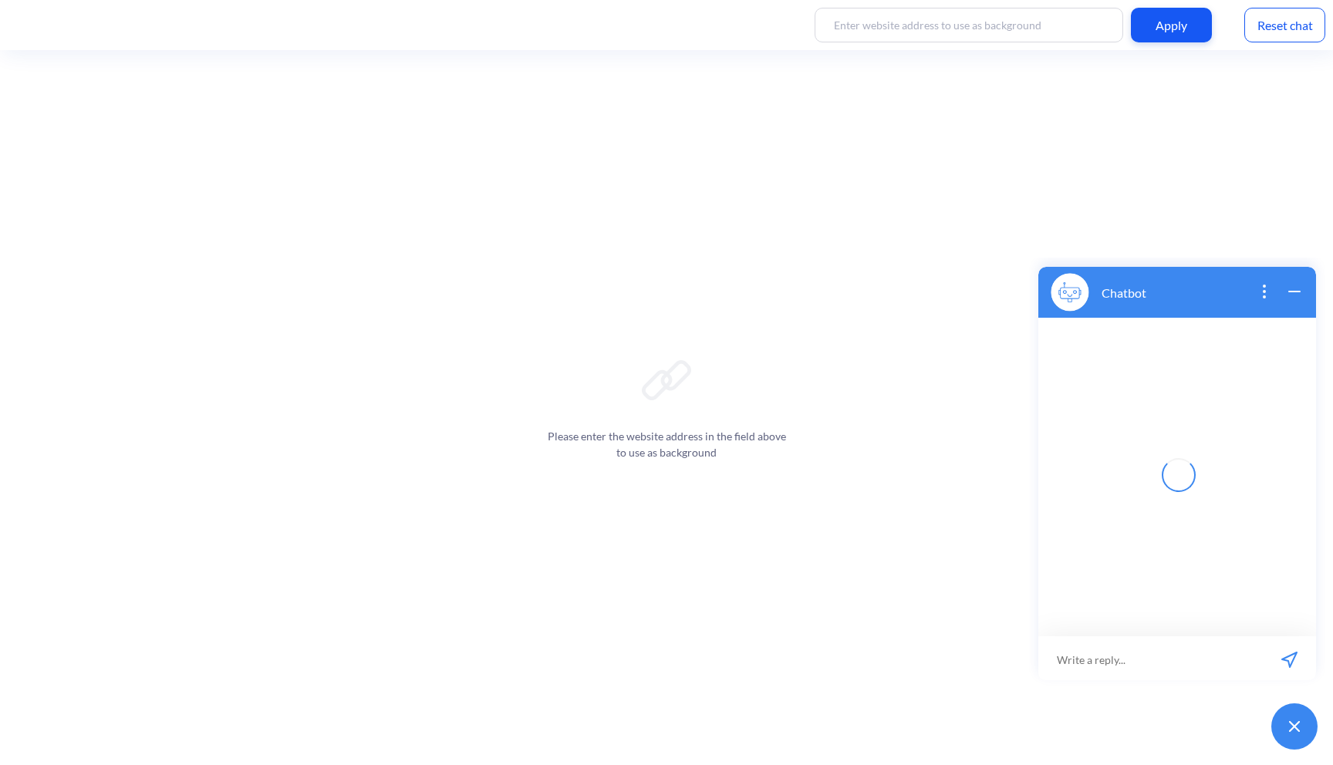
scroll to position [2, 0]
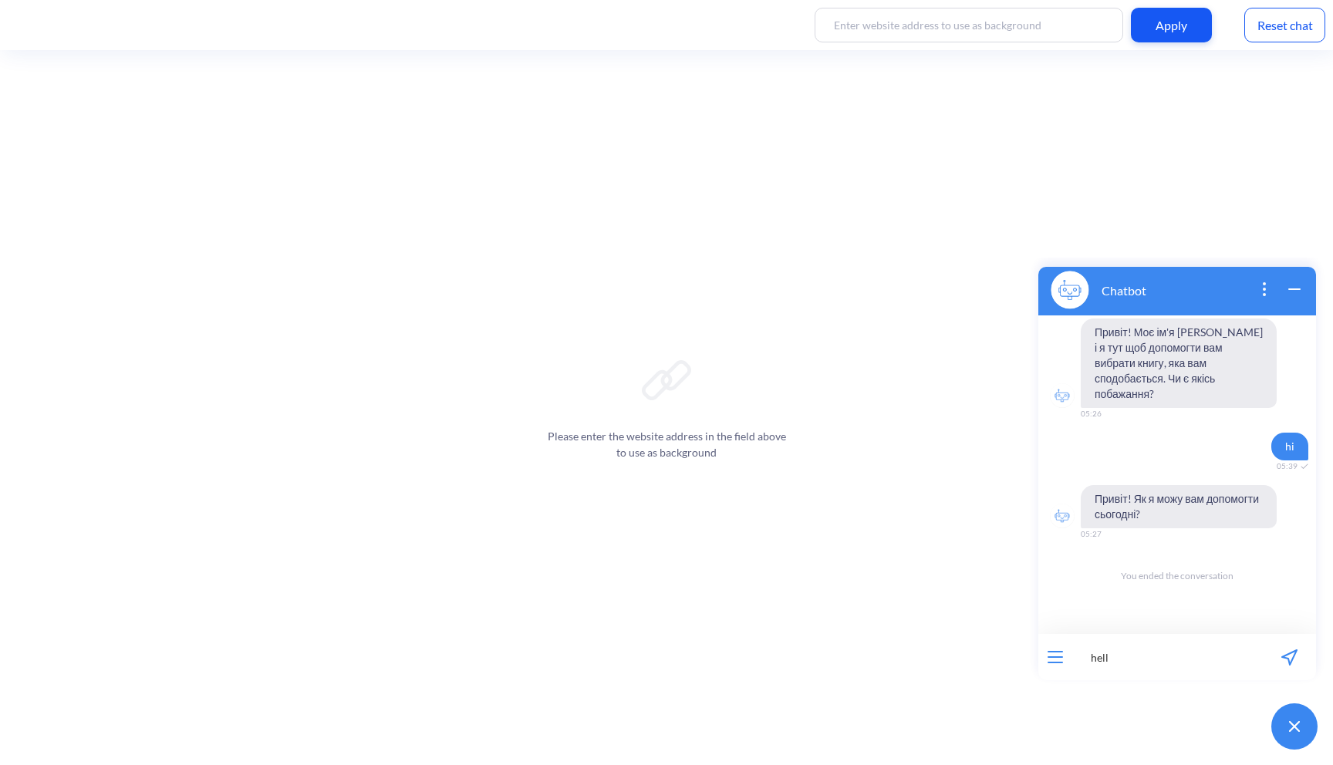
type input "hello"
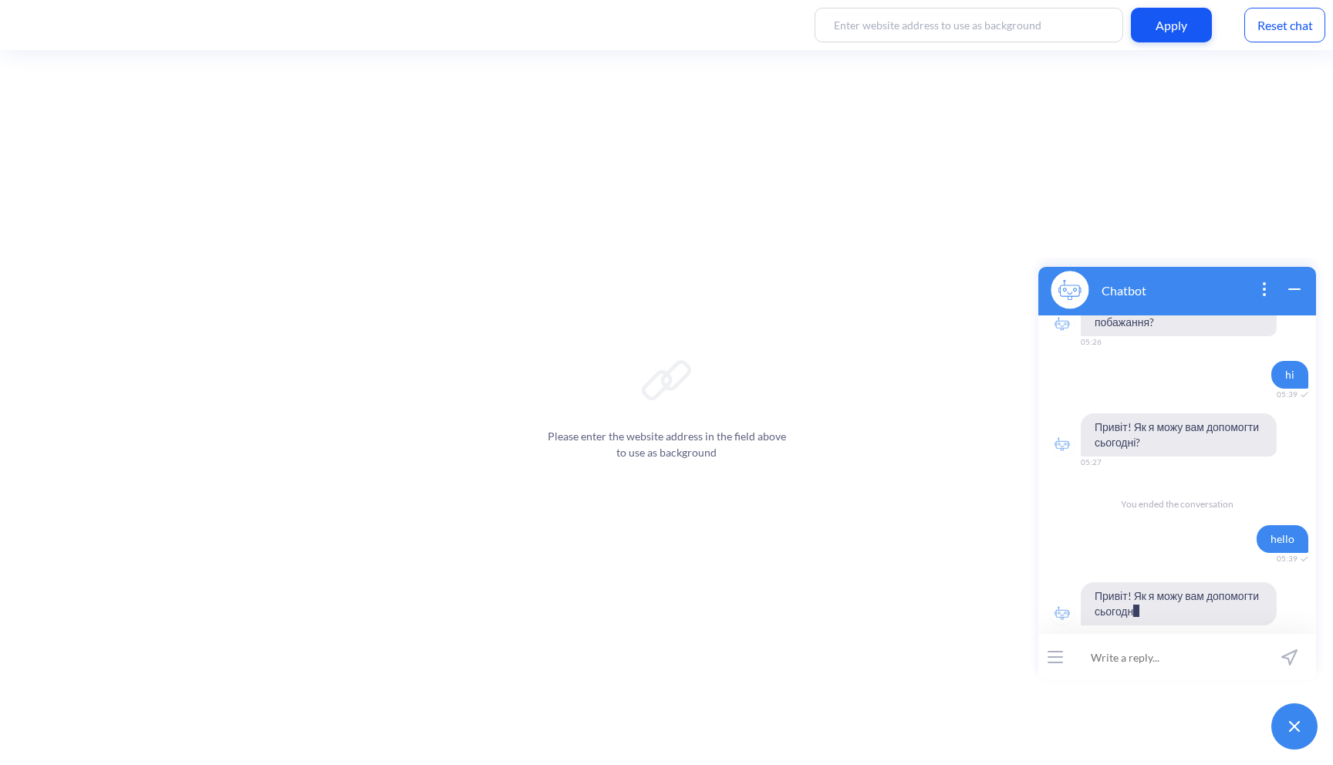
scroll to position [67, 0]
